Goal: Task Accomplishment & Management: Complete application form

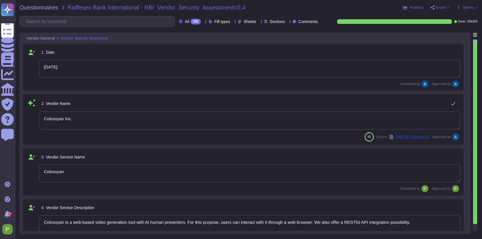
type textarea "[DATE]"
type textarea "Colossyan Inc."
type textarea "Colossyan"
type textarea "Colossyan is a web-based video generation tool with AI human presenters. For th…"
type textarea "[PERSON_NAME]"
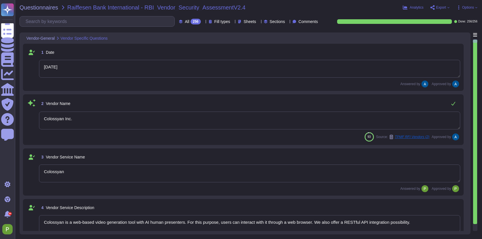
type textarea "[EMAIL_ADDRESS][DOMAIN_NAME]"
type textarea "447903319015"
click at [446, 9] on span "Export" at bounding box center [440, 7] width 19 height 5
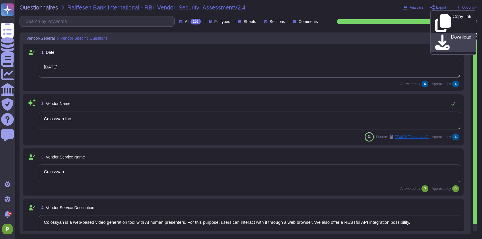
click at [451, 35] on p "Download" at bounding box center [461, 43] width 20 height 16
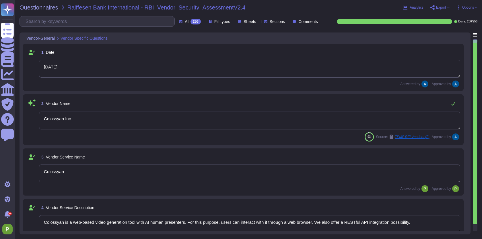
click at [454, 16] on div "Questionnaires Raiffesen Bank International - RBI_Vendor_Security_AssessmentV2.…" at bounding box center [248, 119] width 467 height 239
